Goal: Task Accomplishment & Management: Complete application form

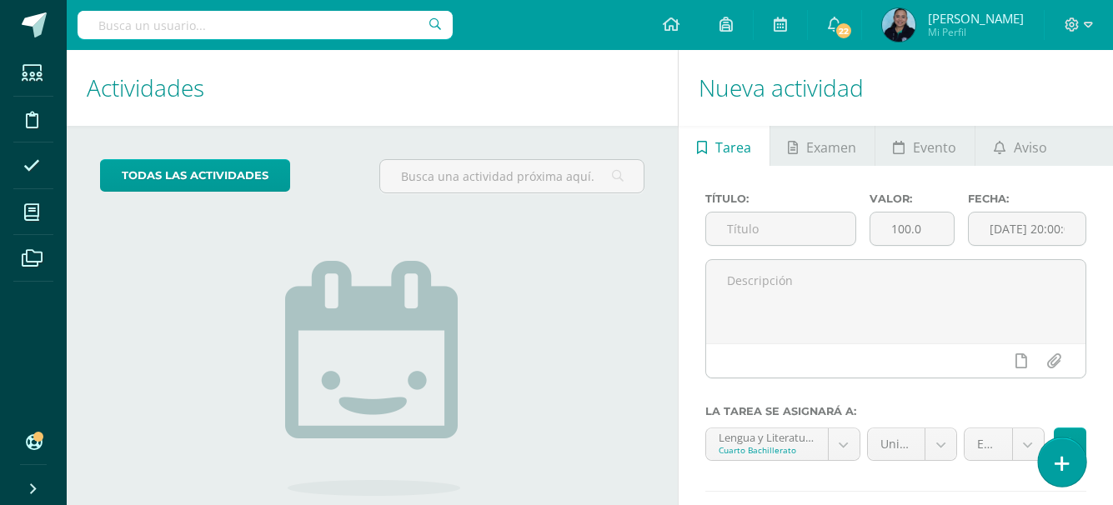
click at [1056, 464] on icon at bounding box center [1062, 463] width 15 height 19
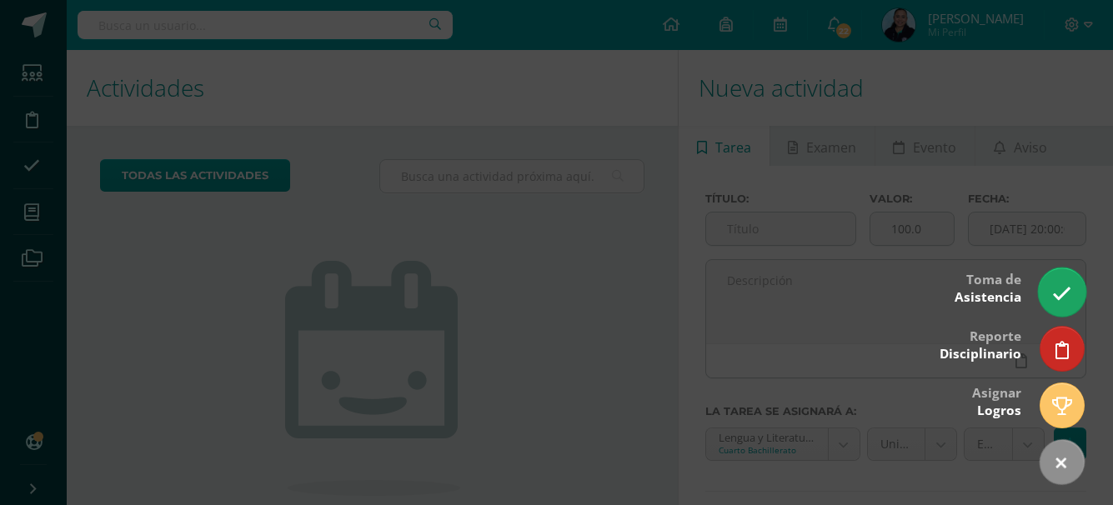
click at [1056, 294] on icon at bounding box center [1061, 293] width 19 height 19
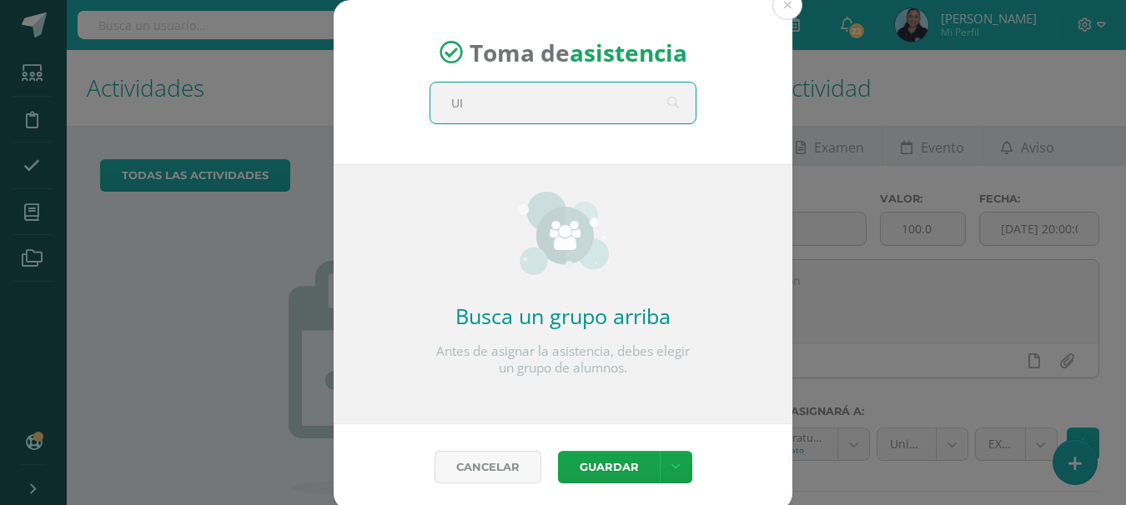
type input "U"
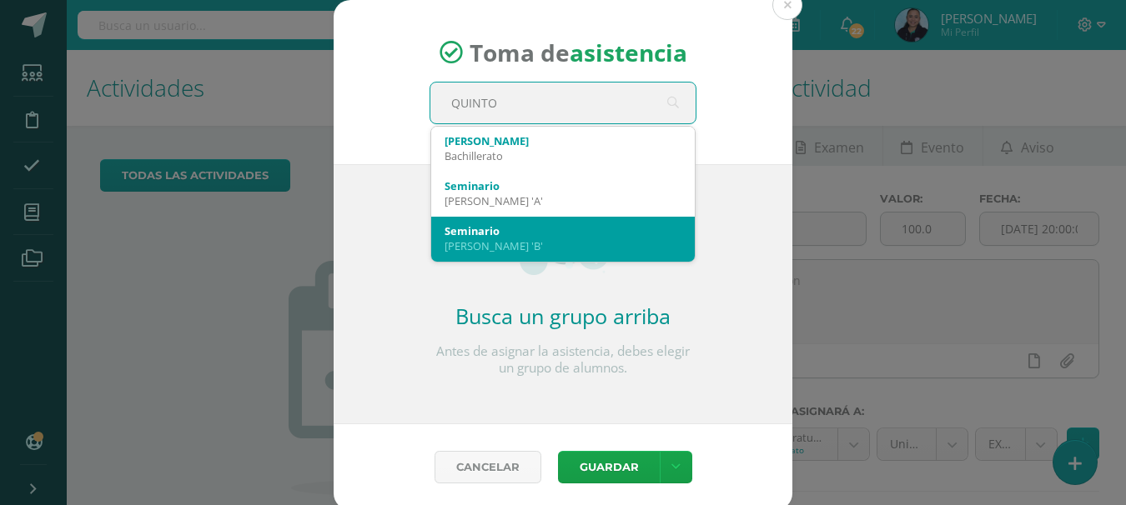
type input "QUINTO A"
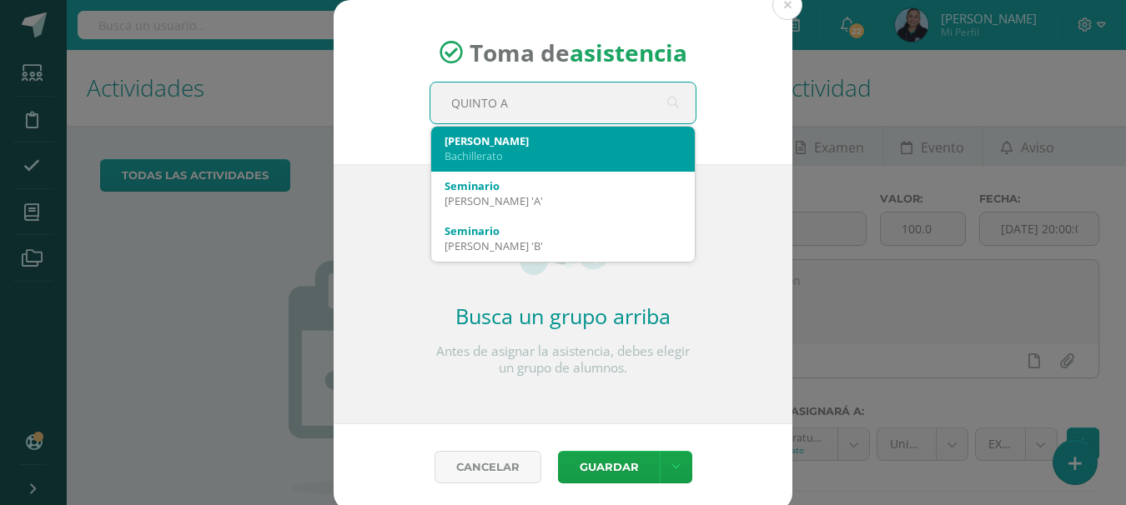
click at [484, 152] on div "Bachillerato" at bounding box center [562, 155] width 237 height 15
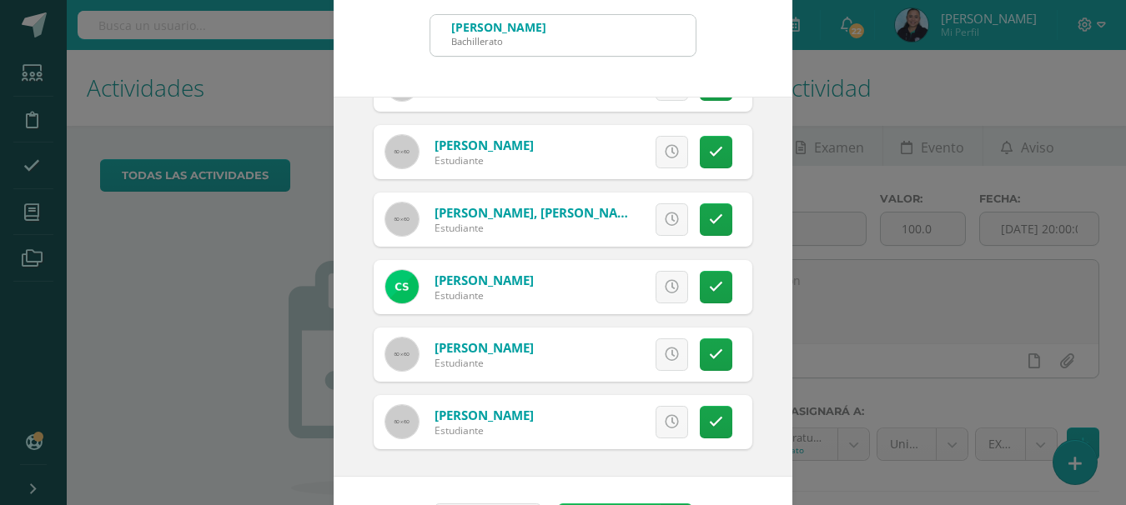
scroll to position [125, 0]
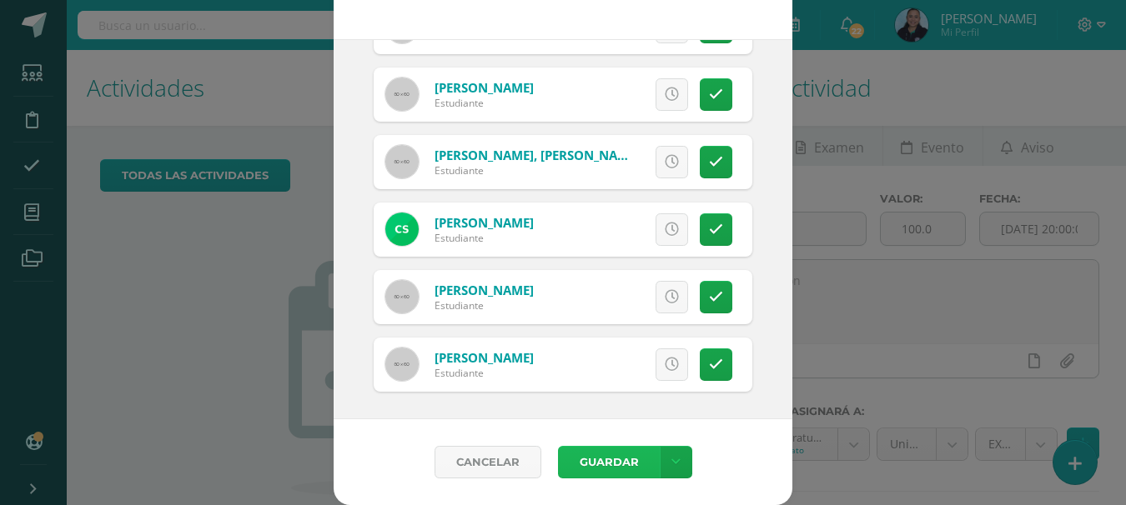
click at [620, 464] on button "Guardar" at bounding box center [609, 462] width 102 height 33
